Goal: Contribute content: Add original content to the website for others to see

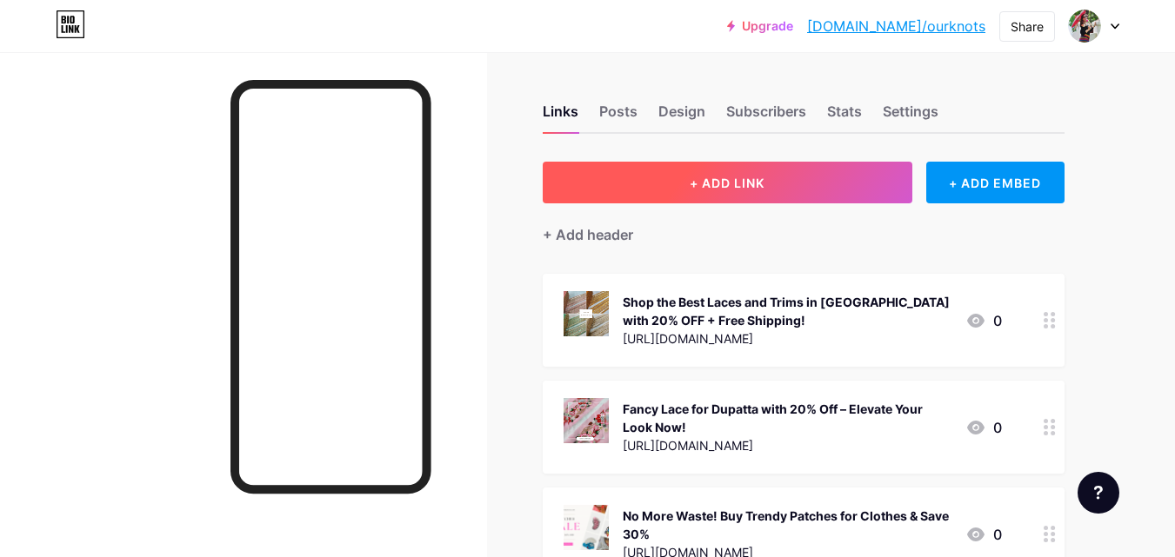
click at [795, 186] on button "+ ADD LINK" at bounding box center [727, 183] width 369 height 42
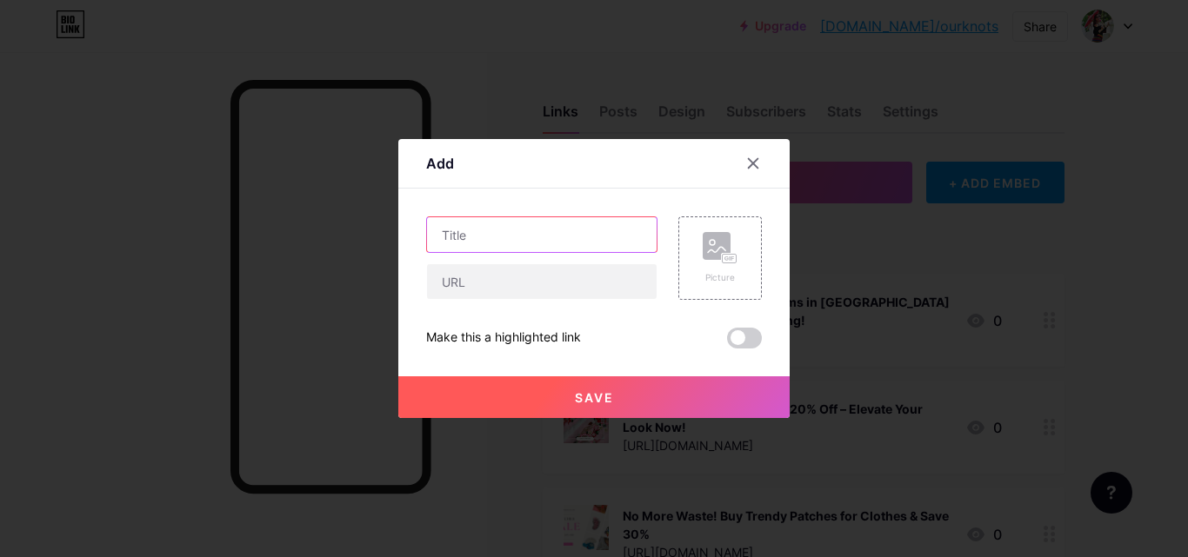
click at [475, 232] on input "text" at bounding box center [542, 234] width 230 height 35
paste input "High-Quality Zari Laces Perfect for Every Fabric Type – Order Now and Save 55% …"
type input "High-Quality Zari Laces Perfect for Every Fabric Type – Order Now and Save 55% …"
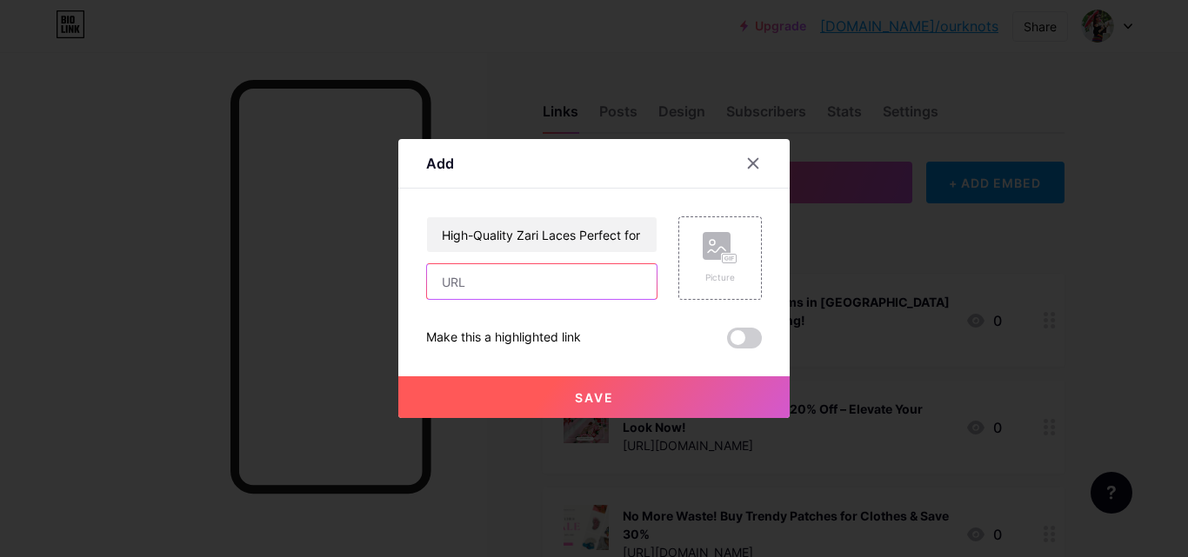
click at [504, 295] on input "text" at bounding box center [542, 281] width 230 height 35
click at [497, 283] on input "text" at bounding box center [542, 281] width 230 height 35
paste input "[URL][DOMAIN_NAME]"
type input "[URL][DOMAIN_NAME]"
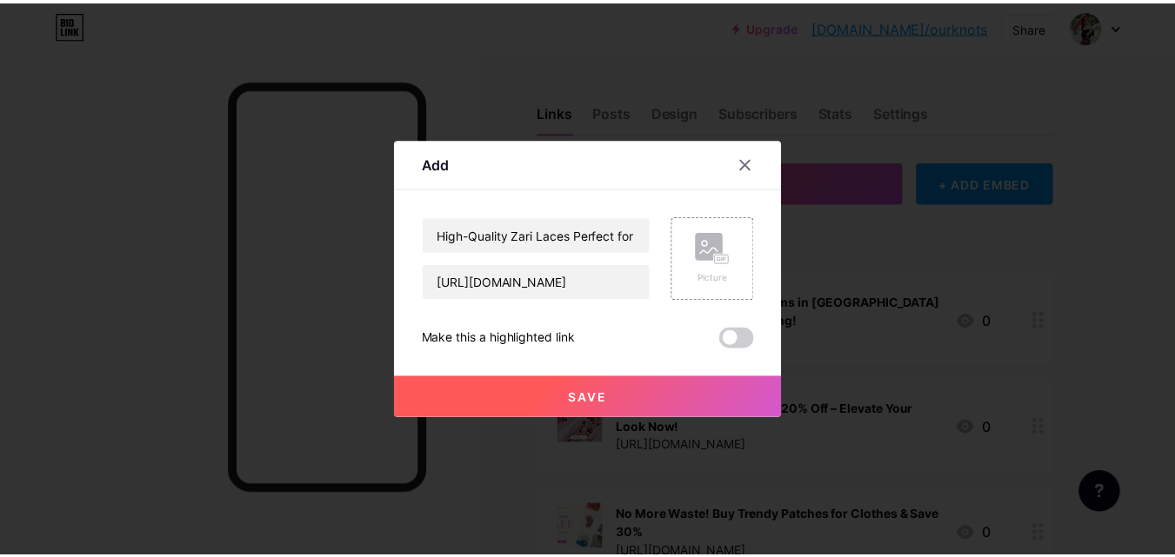
scroll to position [0, 0]
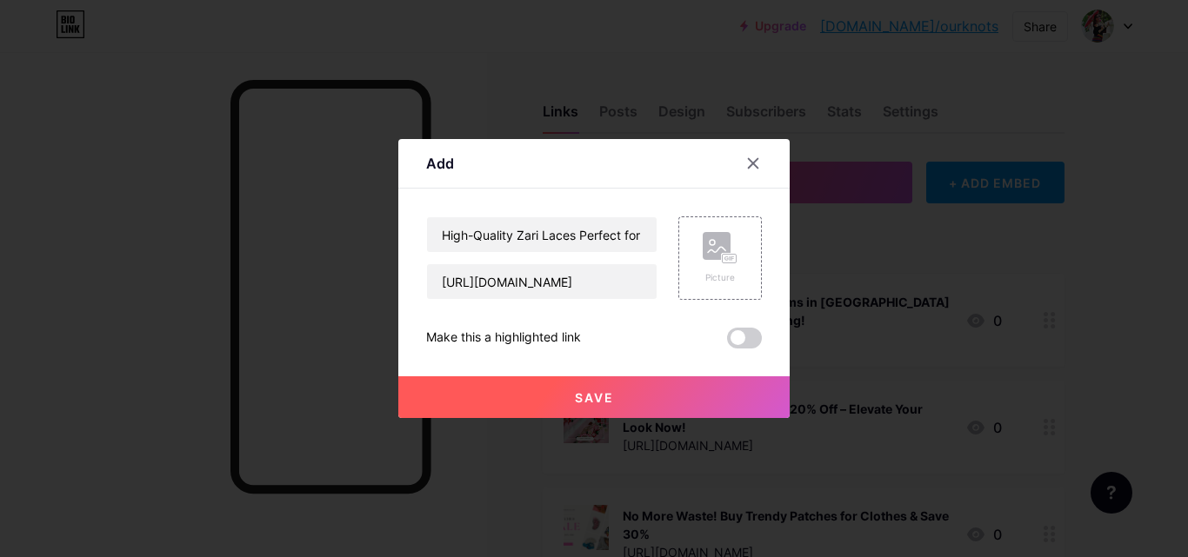
click at [749, 336] on span at bounding box center [744, 338] width 35 height 21
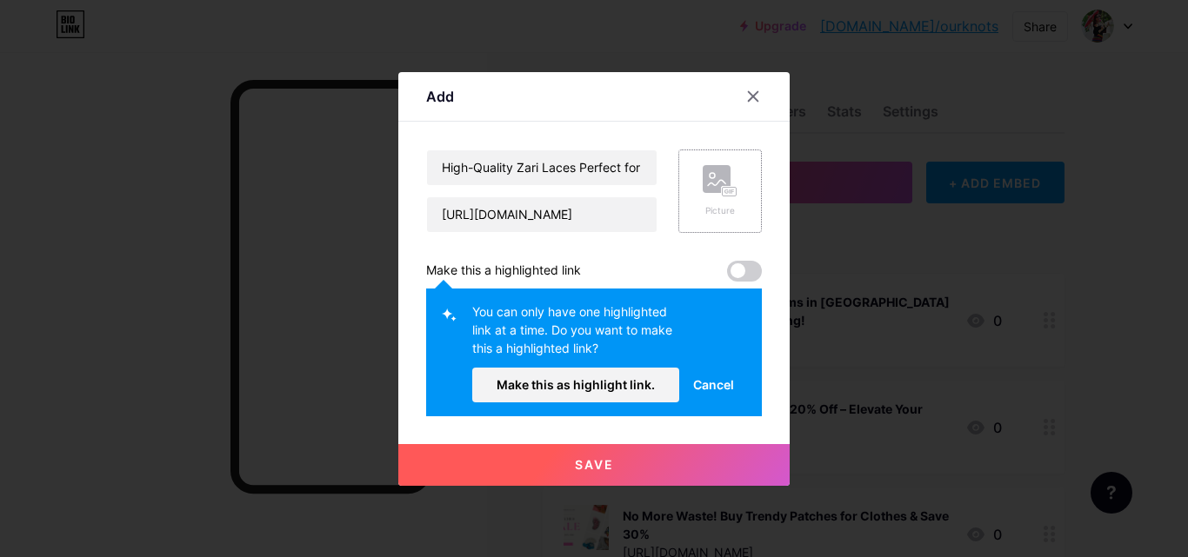
click at [723, 187] on rect at bounding box center [729, 191] width 14 height 9
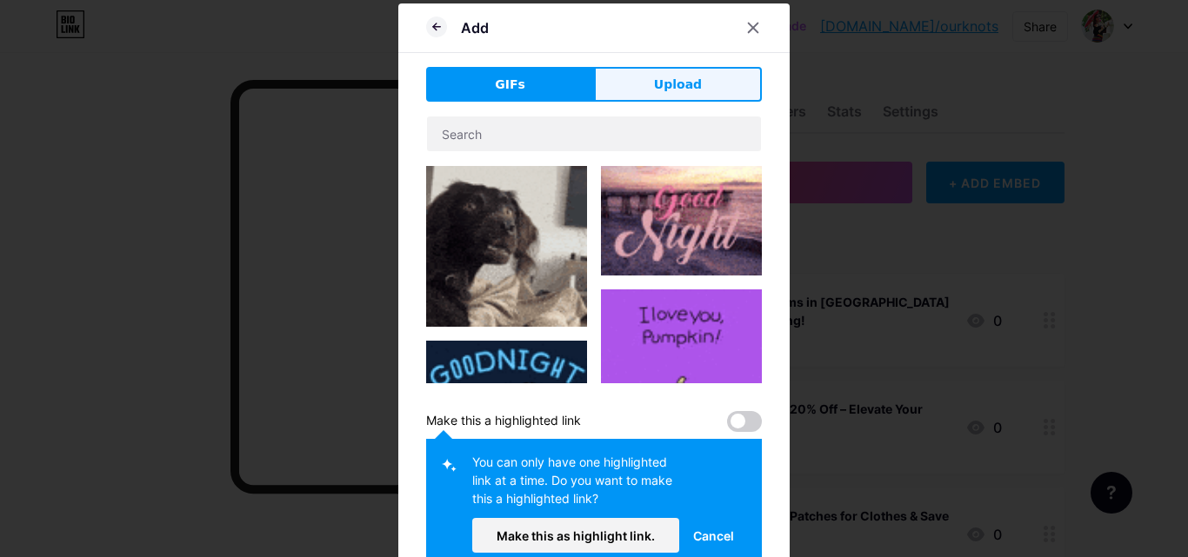
click at [667, 91] on span "Upload" at bounding box center [678, 85] width 48 height 18
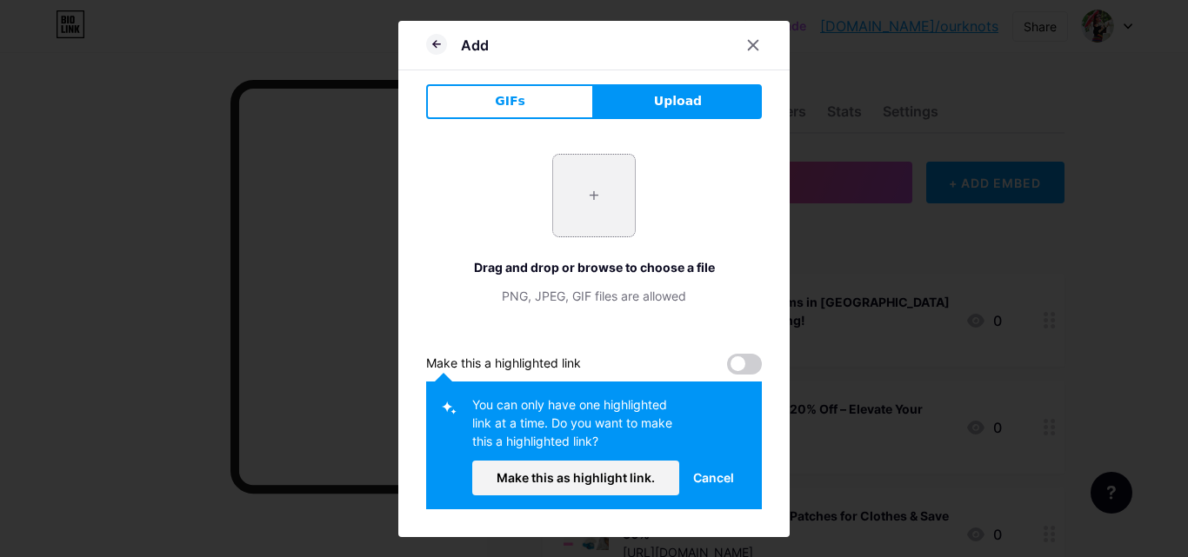
click at [626, 224] on input "file" at bounding box center [594, 196] width 82 height 82
type input "C:\fakepath\zari laces.webp"
click at [716, 476] on span "Cancel" at bounding box center [713, 478] width 41 height 18
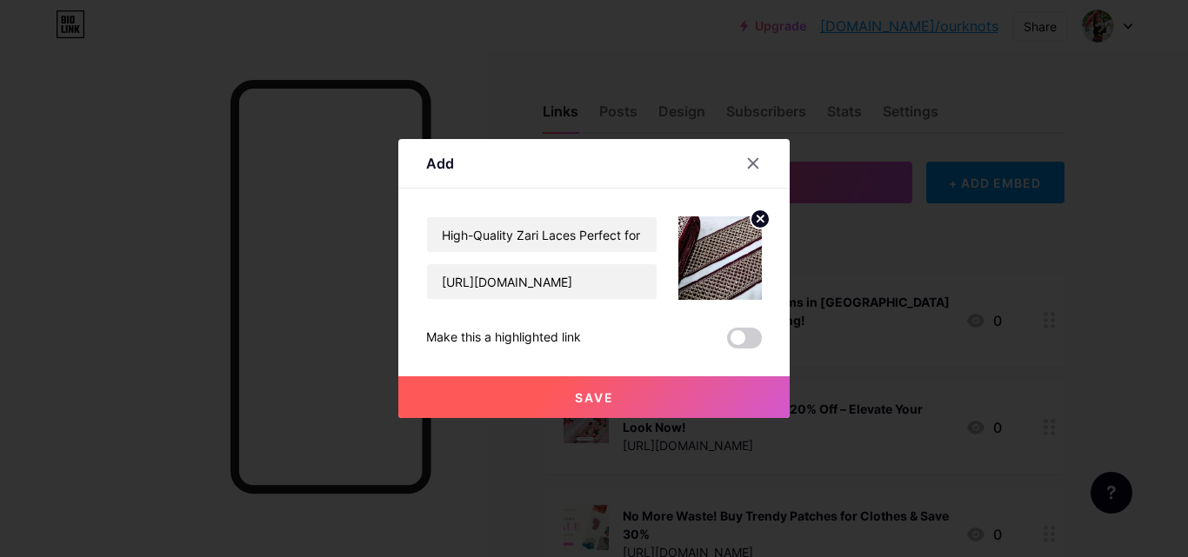
click at [629, 396] on button "Save" at bounding box center [593, 397] width 391 height 42
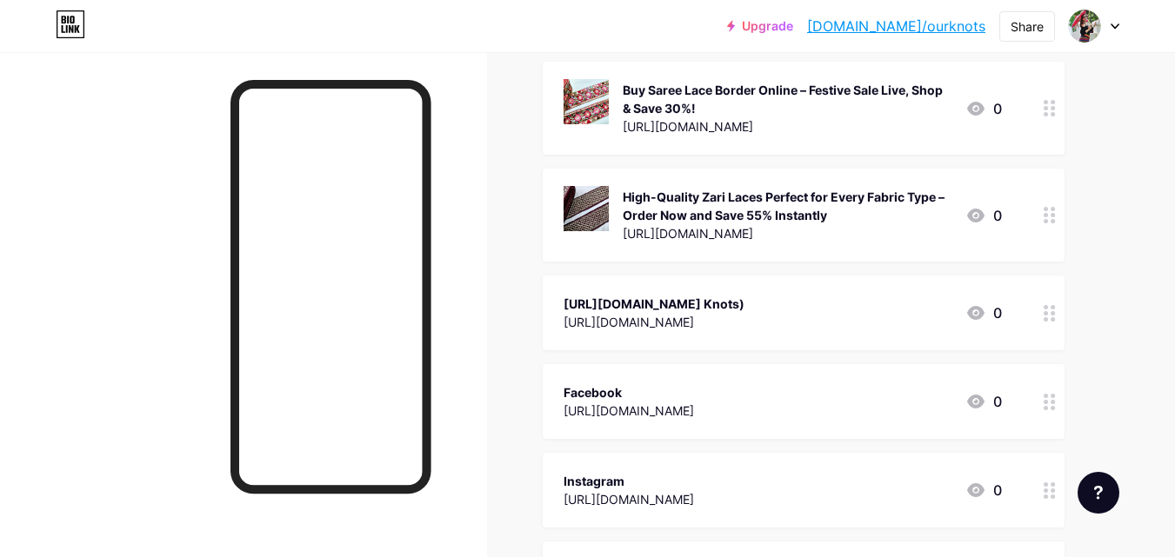
scroll to position [1264, 0]
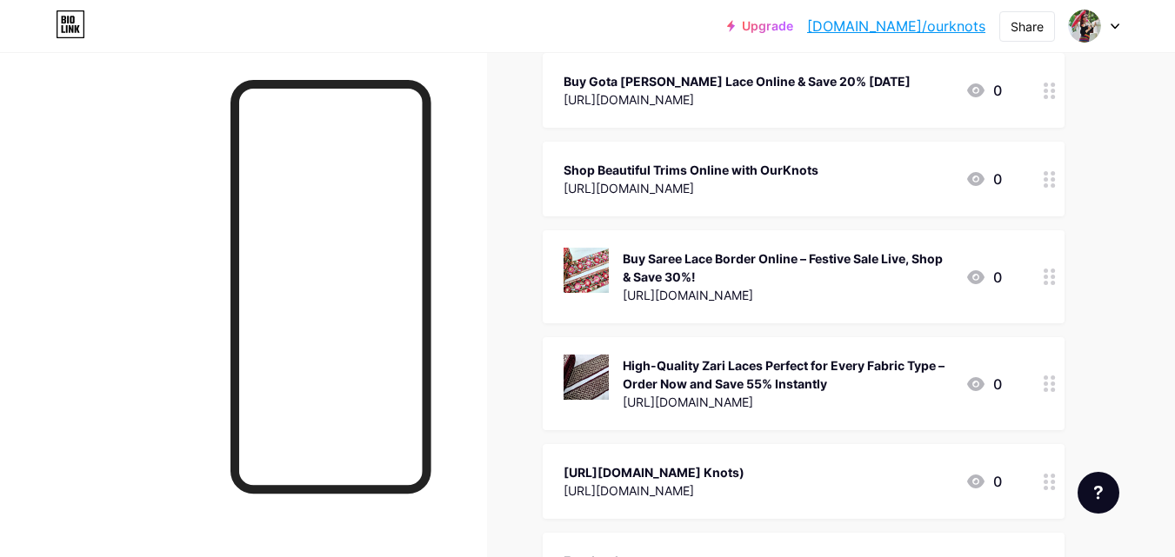
click at [1050, 391] on div at bounding box center [1050, 383] width 30 height 93
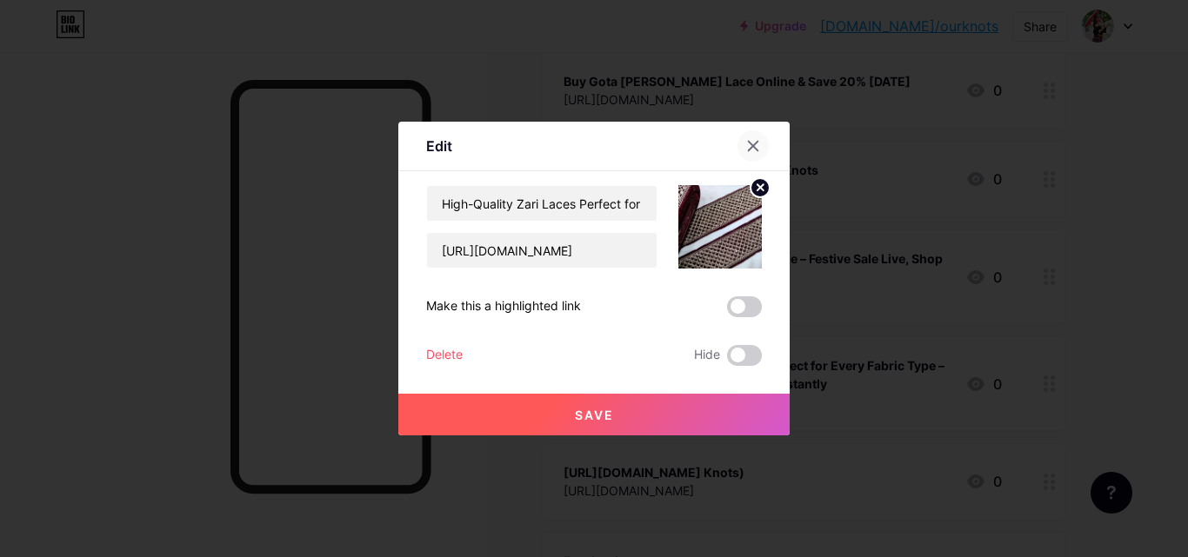
click at [747, 149] on icon at bounding box center [753, 146] width 14 height 14
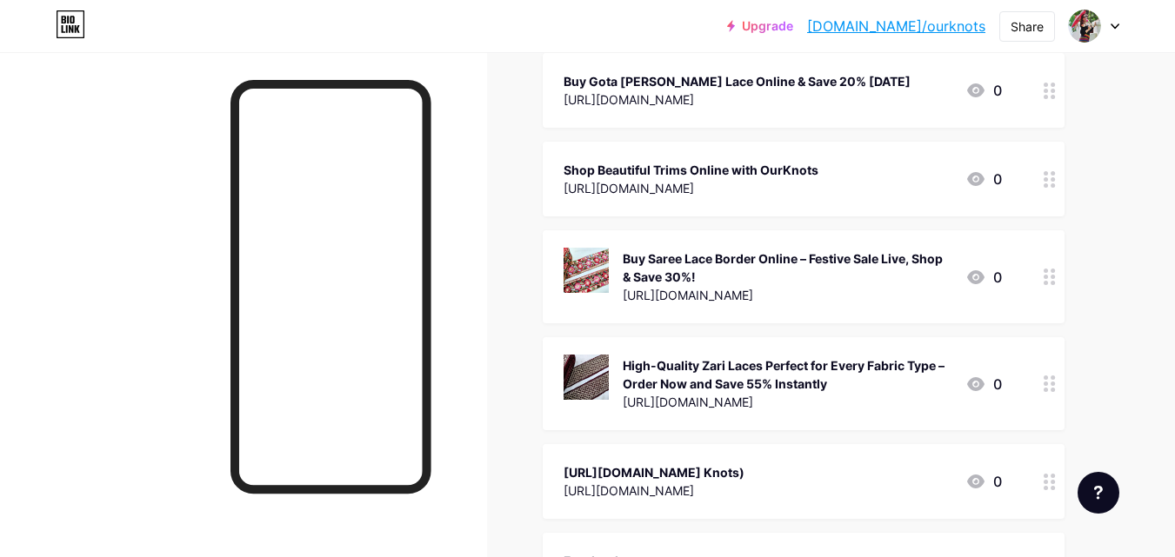
click at [962, 383] on div "High-Quality Zari Laces Perfect for Every Fabric Type – Order Now and Save 55% …" at bounding box center [782, 384] width 438 height 58
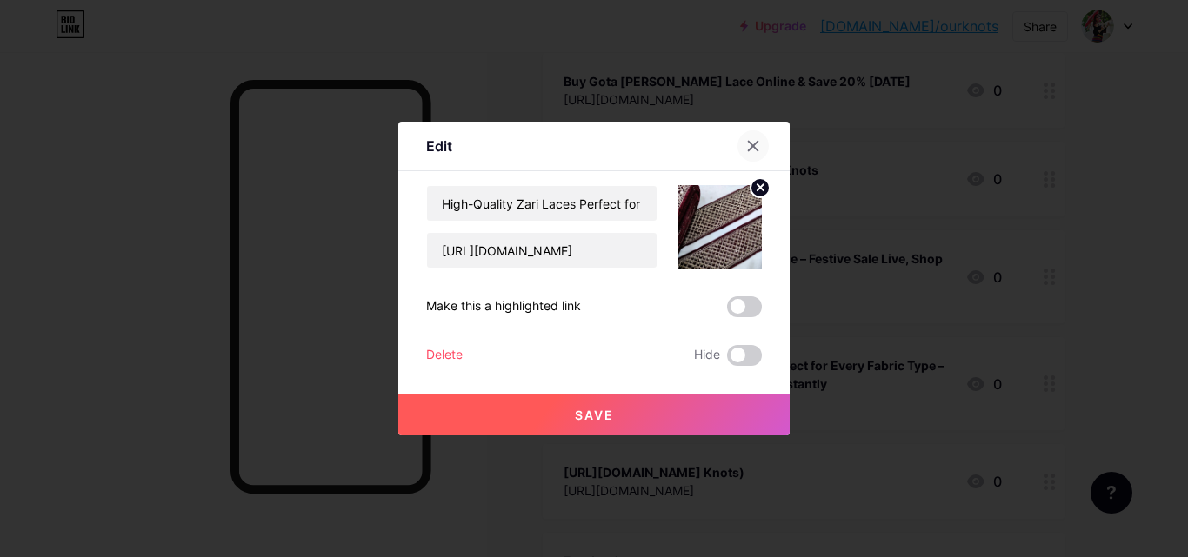
click at [756, 144] on icon at bounding box center [753, 146] width 14 height 14
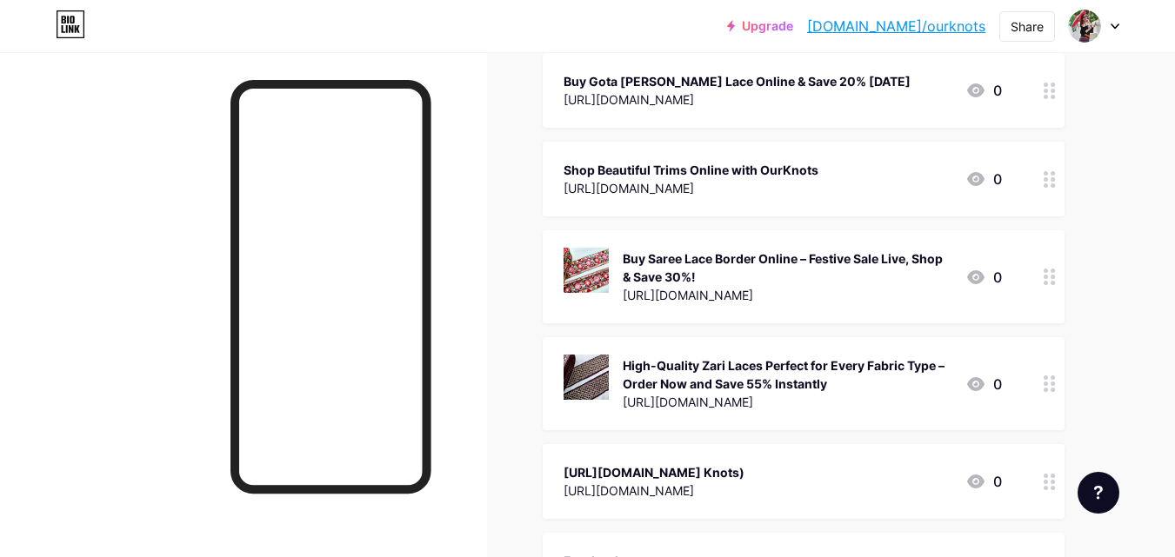
click at [697, 368] on div "High-Quality Zari Laces Perfect for Every Fabric Type – Order Now and Save 55% …" at bounding box center [786, 374] width 329 height 37
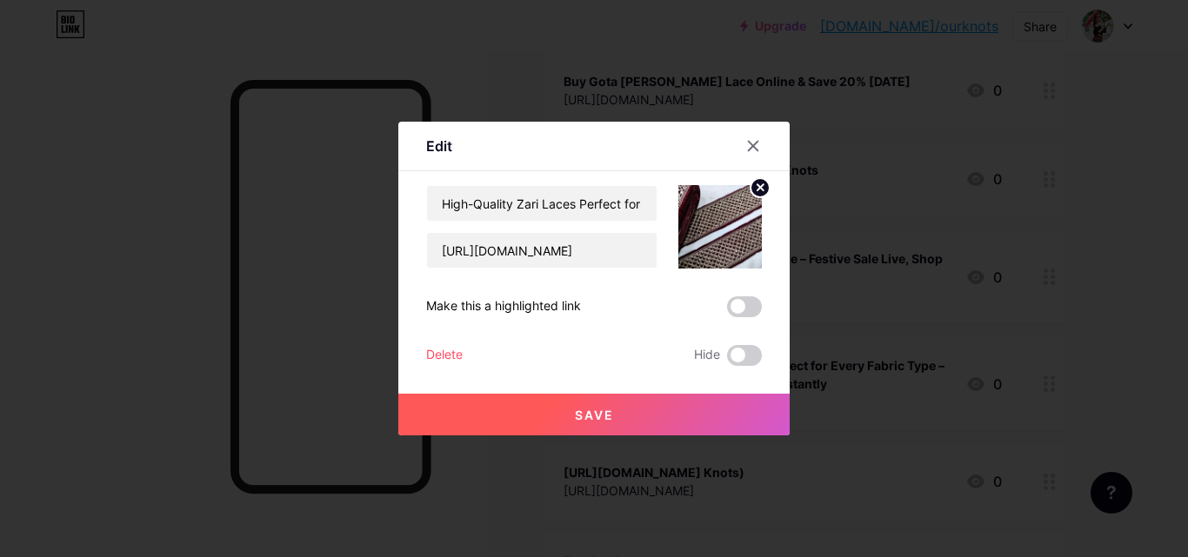
click at [630, 402] on button "Save" at bounding box center [593, 415] width 391 height 42
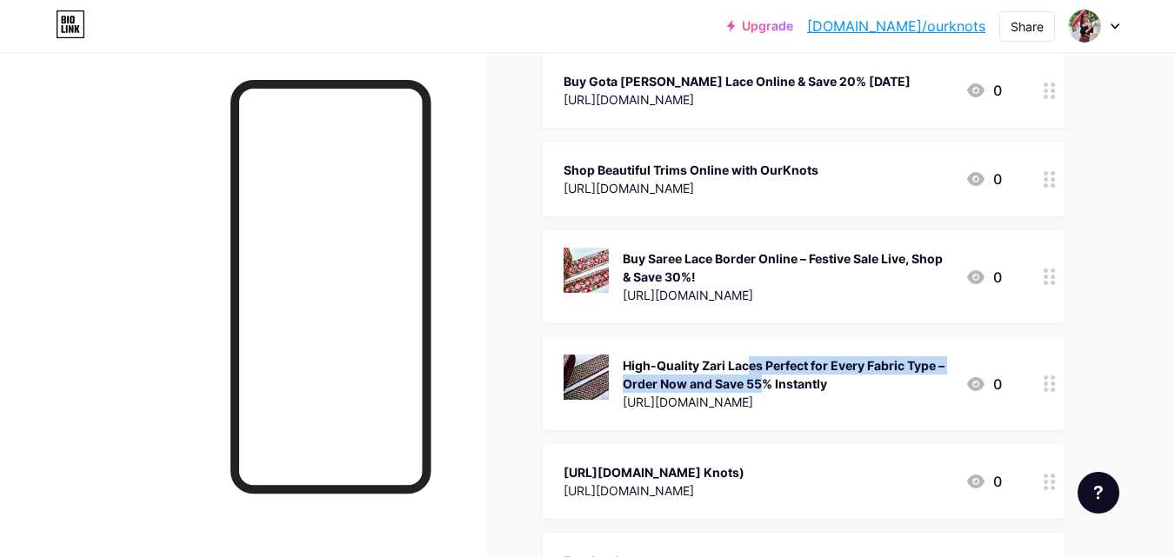
drag, startPoint x: 679, startPoint y: 388, endPoint x: 678, endPoint y: 336, distance: 51.3
click at [678, 337] on div "High-Quality Zari Laces Perfect for Every Fabric Type – Order Now and Save 55% …" at bounding box center [804, 383] width 522 height 93
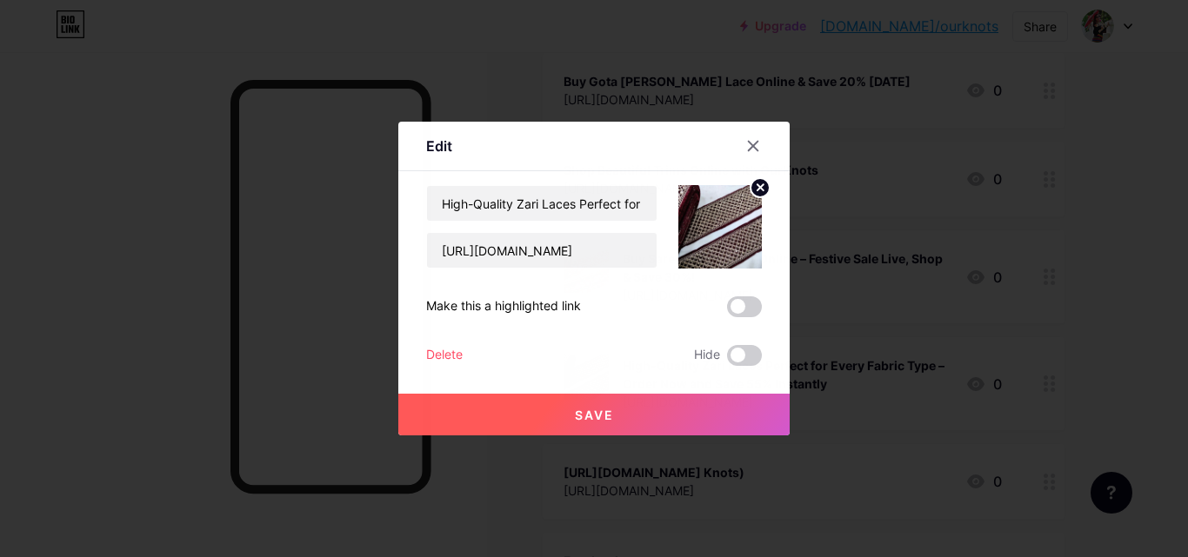
click at [1048, 336] on div at bounding box center [594, 278] width 1188 height 557
